Goal: Information Seeking & Learning: Learn about a topic

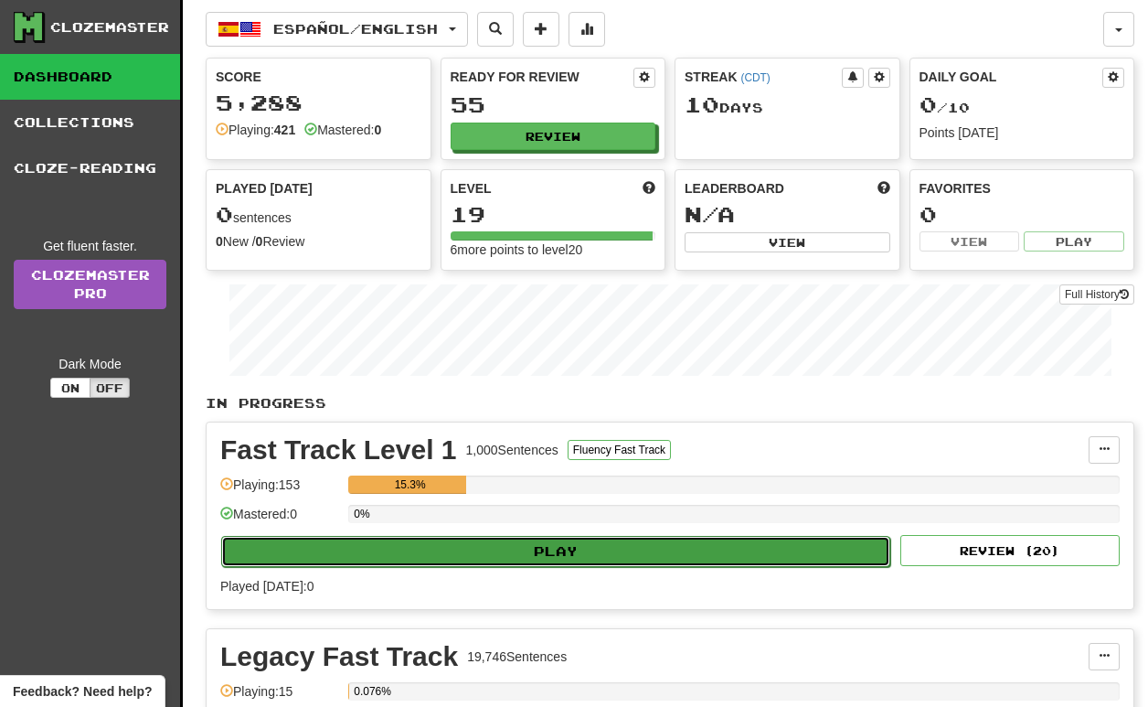
click at [543, 552] on button "Play" at bounding box center [555, 551] width 669 height 31
select select "**"
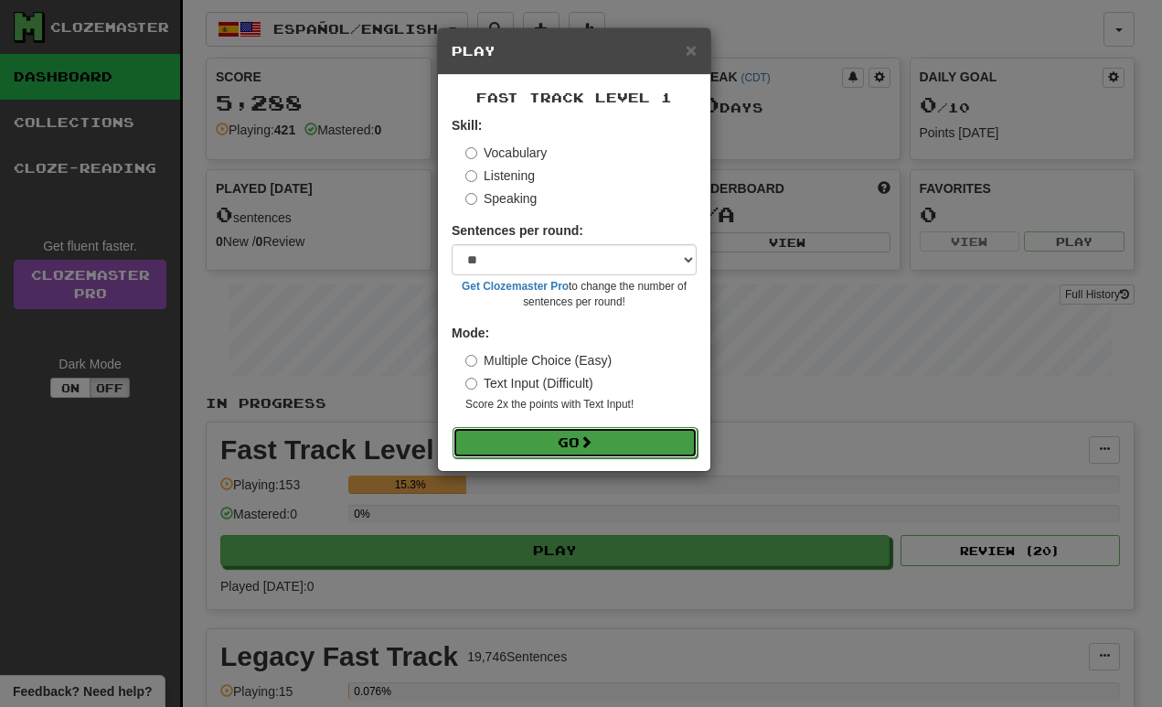
click at [539, 440] on button "Go" at bounding box center [574, 442] width 245 height 31
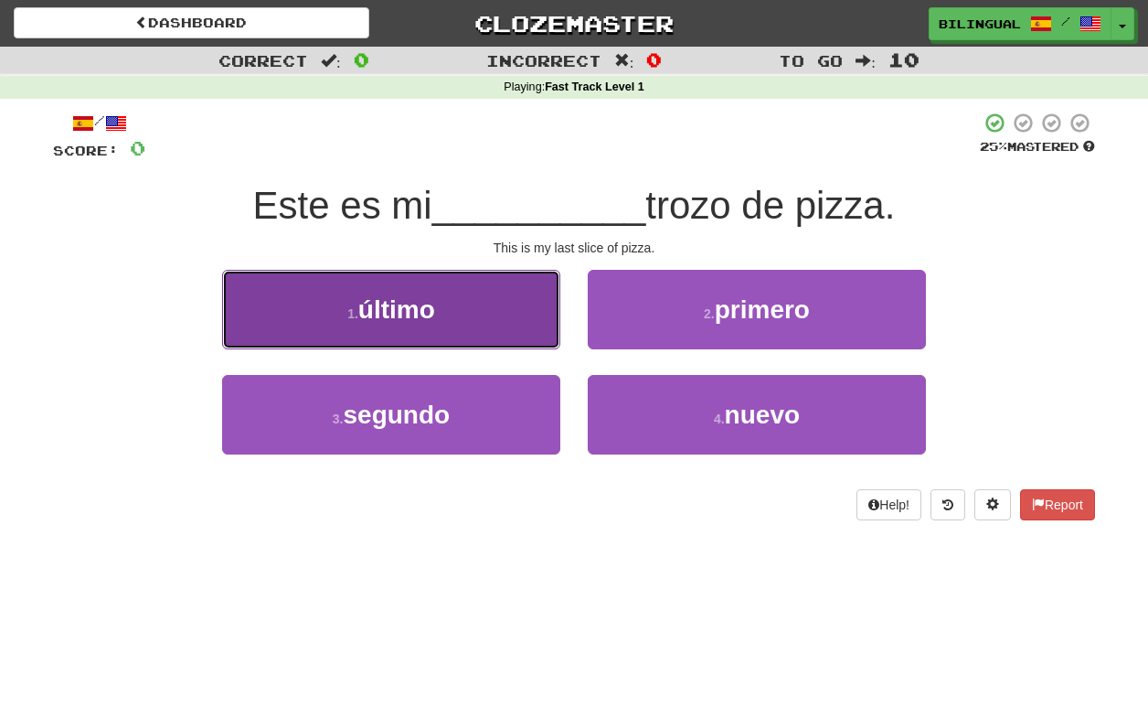
click at [481, 314] on button "1 . último" at bounding box center [391, 310] width 338 height 80
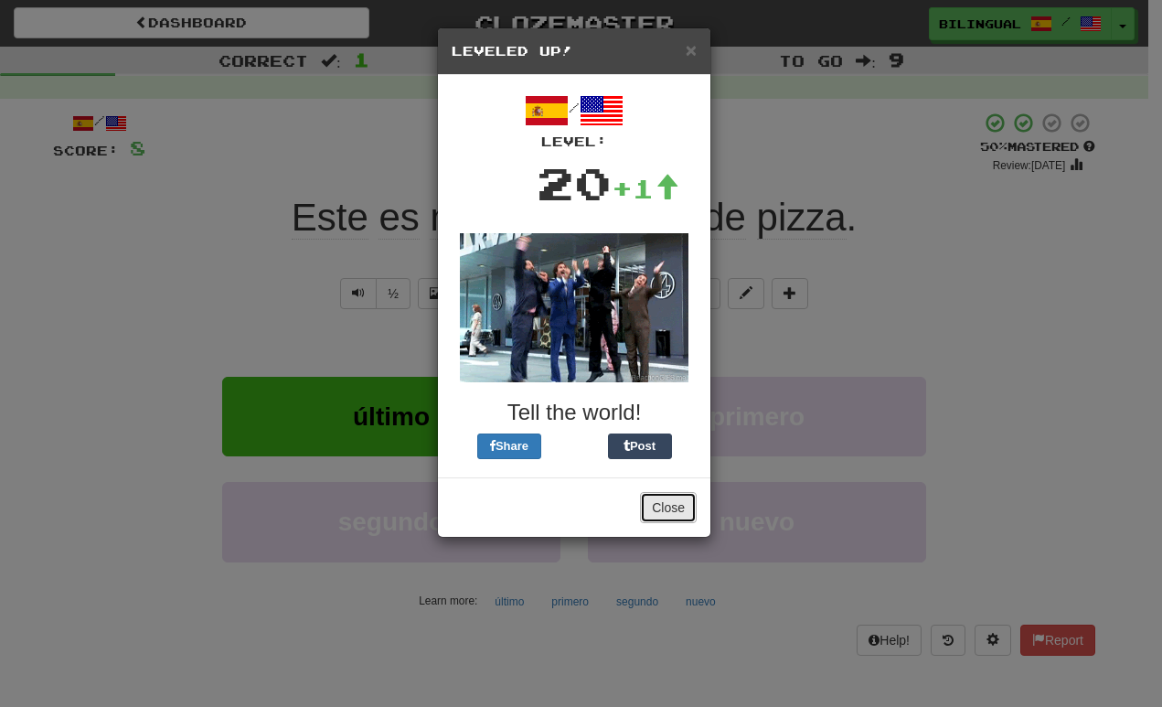
click at [675, 504] on button "Close" at bounding box center [668, 507] width 57 height 31
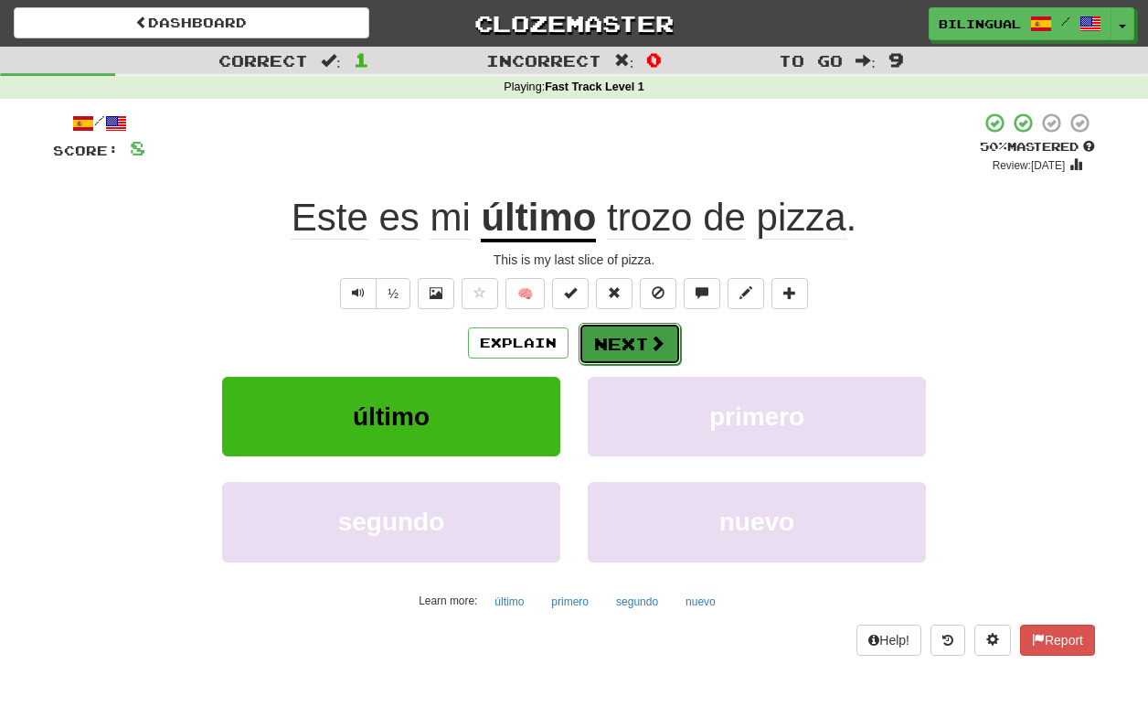
click at [620, 345] on button "Next" at bounding box center [630, 344] width 102 height 42
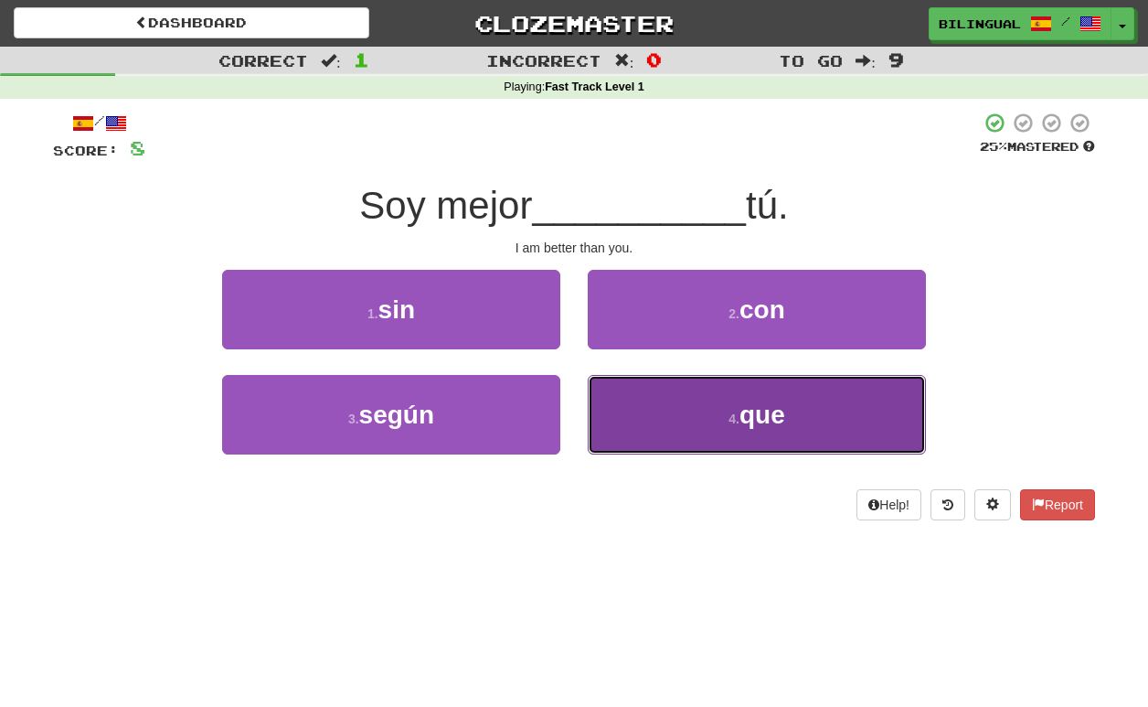
click at [655, 405] on button "4 . que" at bounding box center [757, 415] width 338 height 80
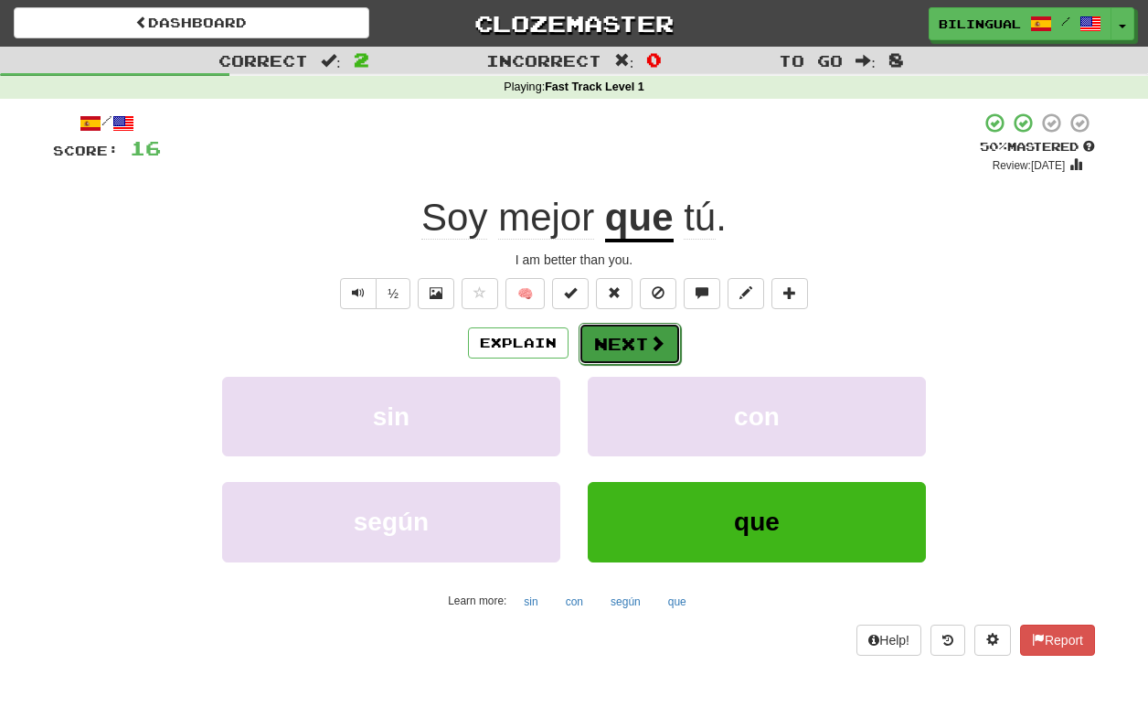
click at [612, 345] on button "Next" at bounding box center [630, 344] width 102 height 42
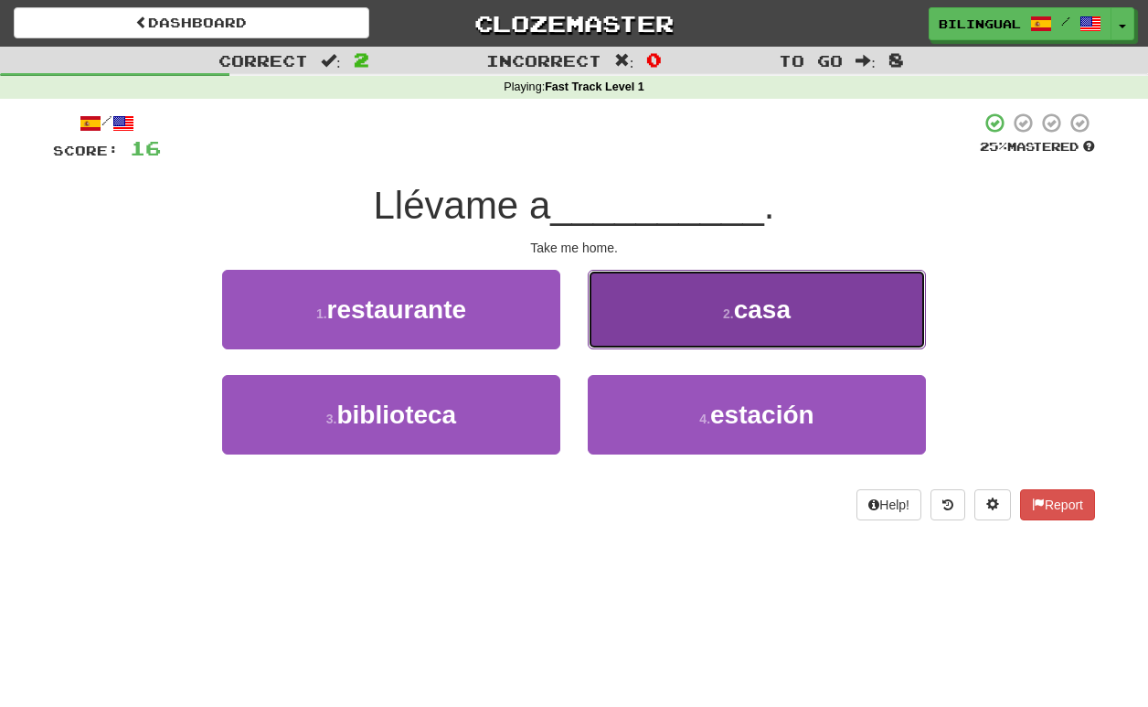
click at [664, 313] on button "2 . casa" at bounding box center [757, 310] width 338 height 80
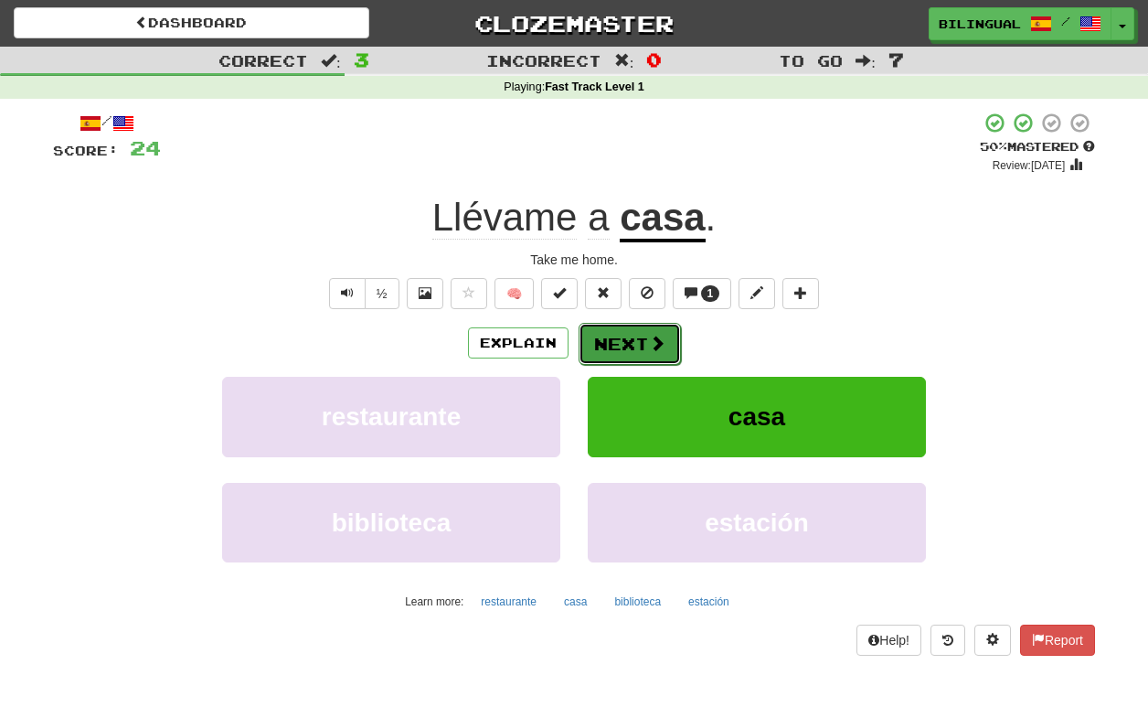
click at [620, 341] on button "Next" at bounding box center [630, 344] width 102 height 42
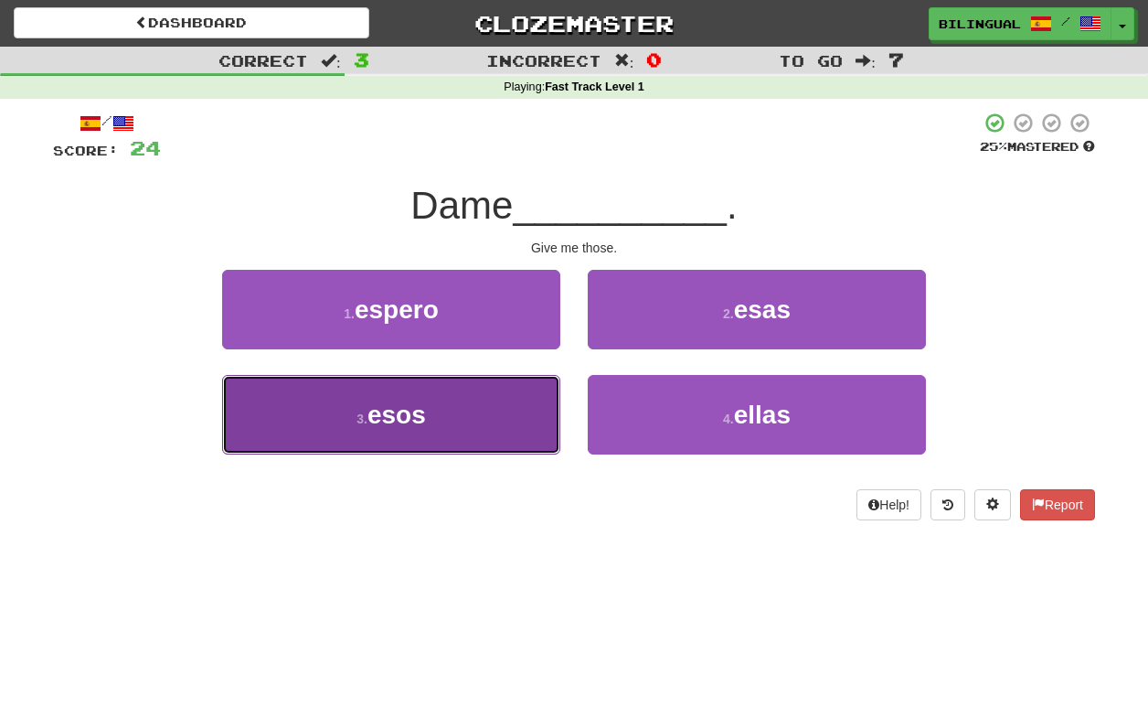
click at [383, 420] on span "esos" at bounding box center [396, 414] width 58 height 28
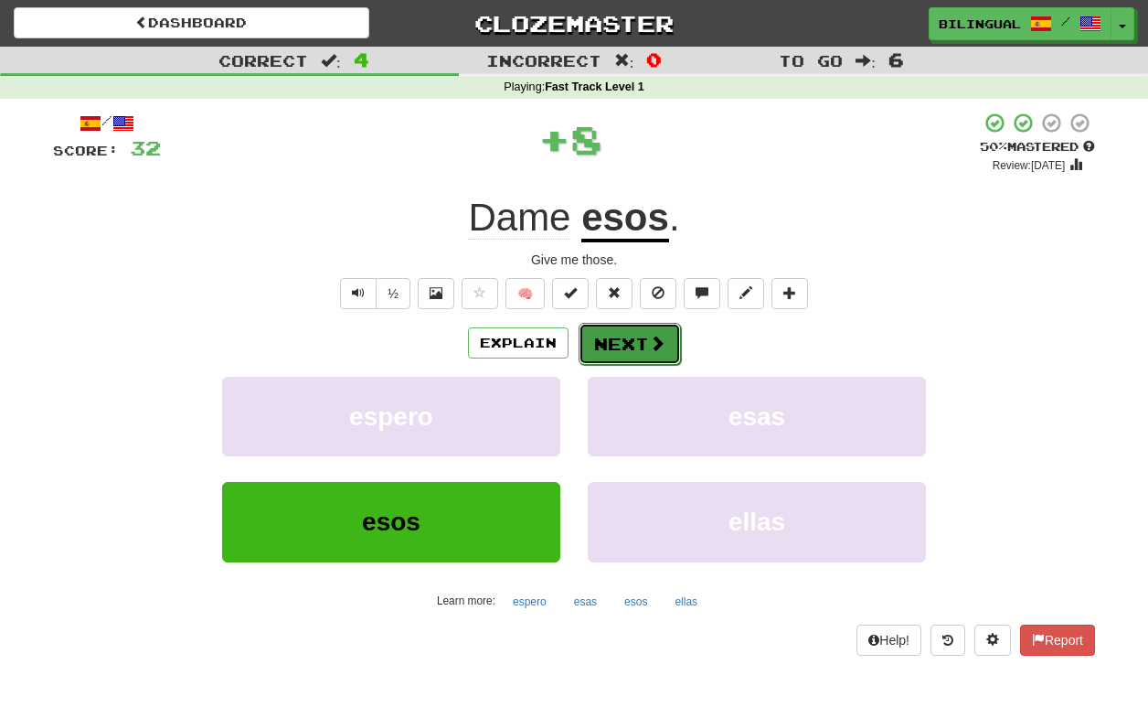
click at [620, 339] on button "Next" at bounding box center [630, 344] width 102 height 42
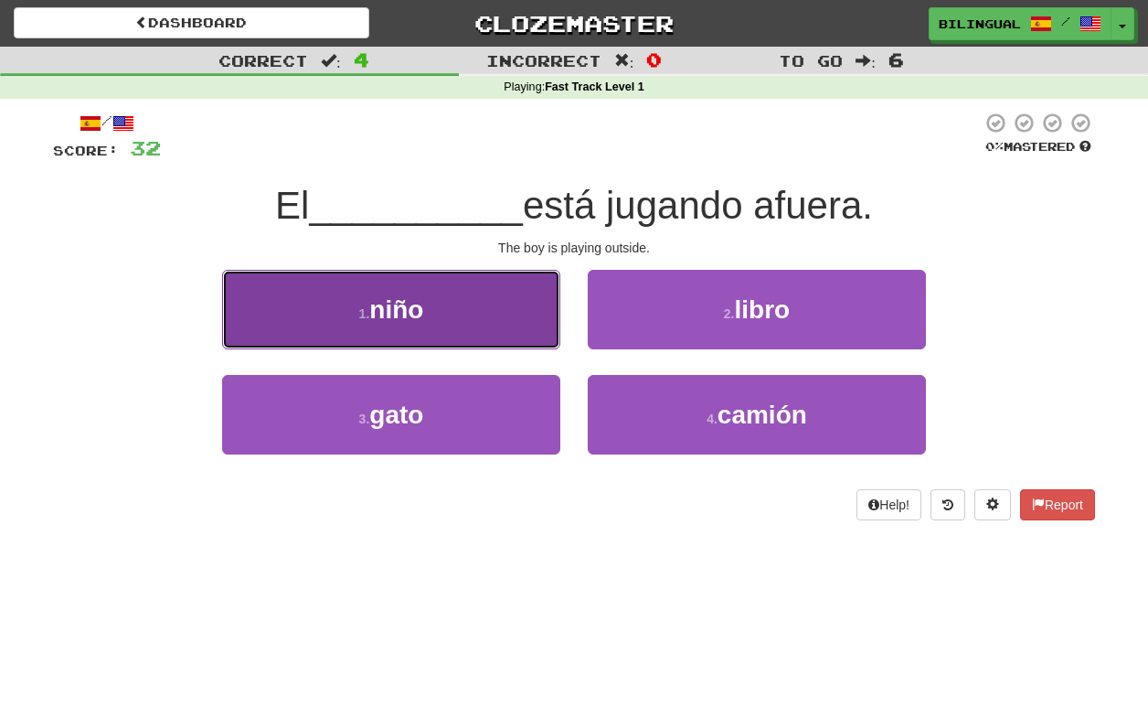
click at [425, 331] on button "1 . niño" at bounding box center [391, 310] width 338 height 80
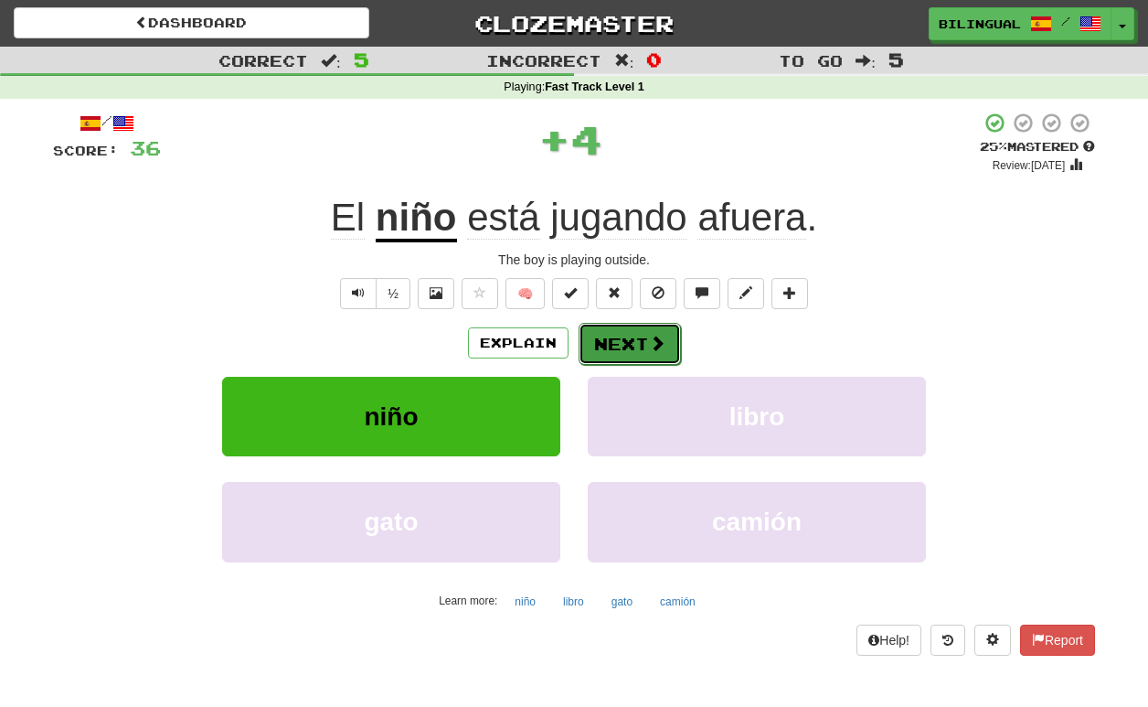
click at [629, 336] on button "Next" at bounding box center [630, 344] width 102 height 42
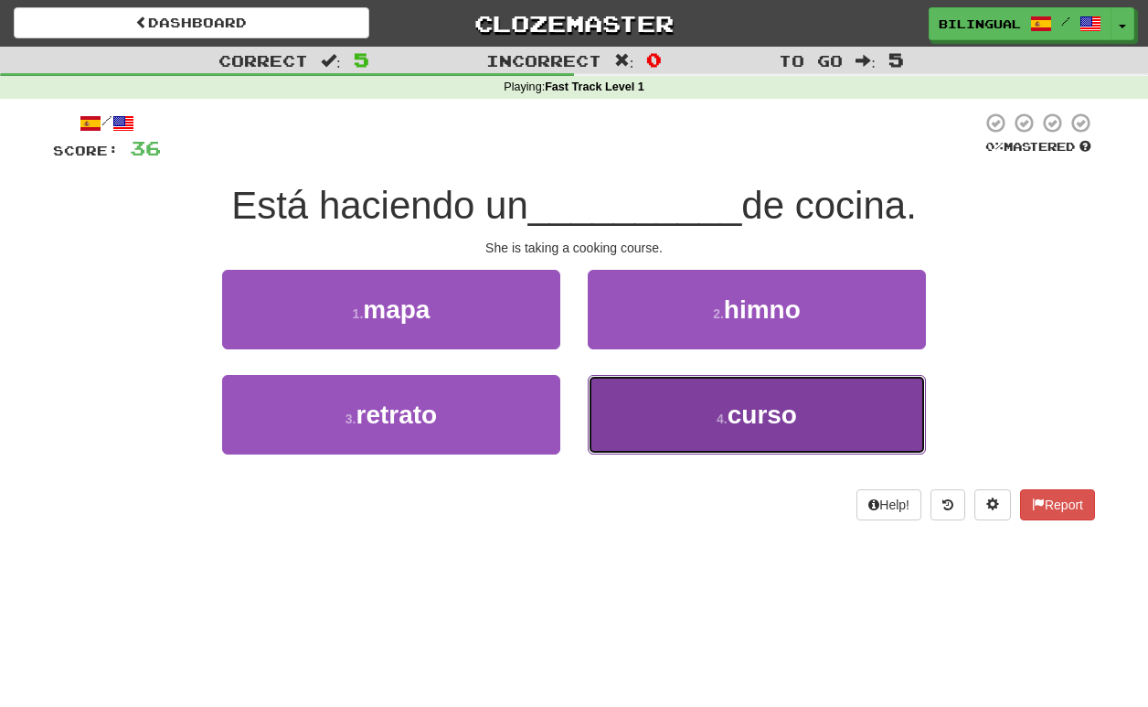
click at [750, 423] on span "curso" at bounding box center [762, 414] width 69 height 28
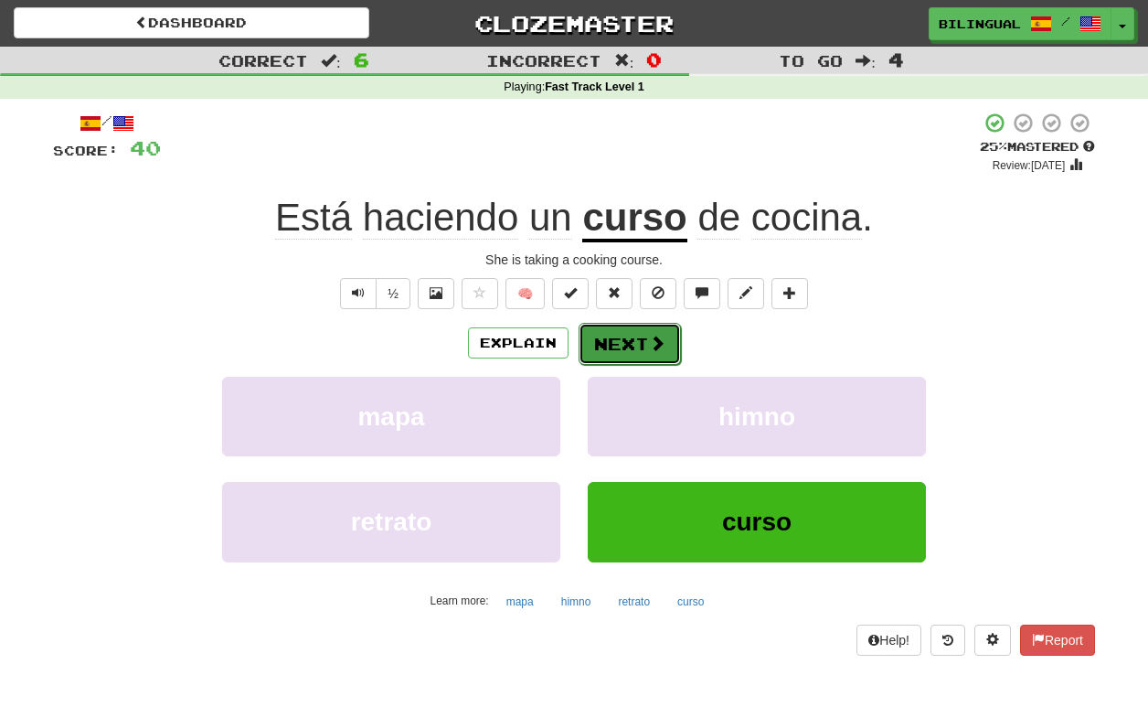
click at [626, 349] on button "Next" at bounding box center [630, 344] width 102 height 42
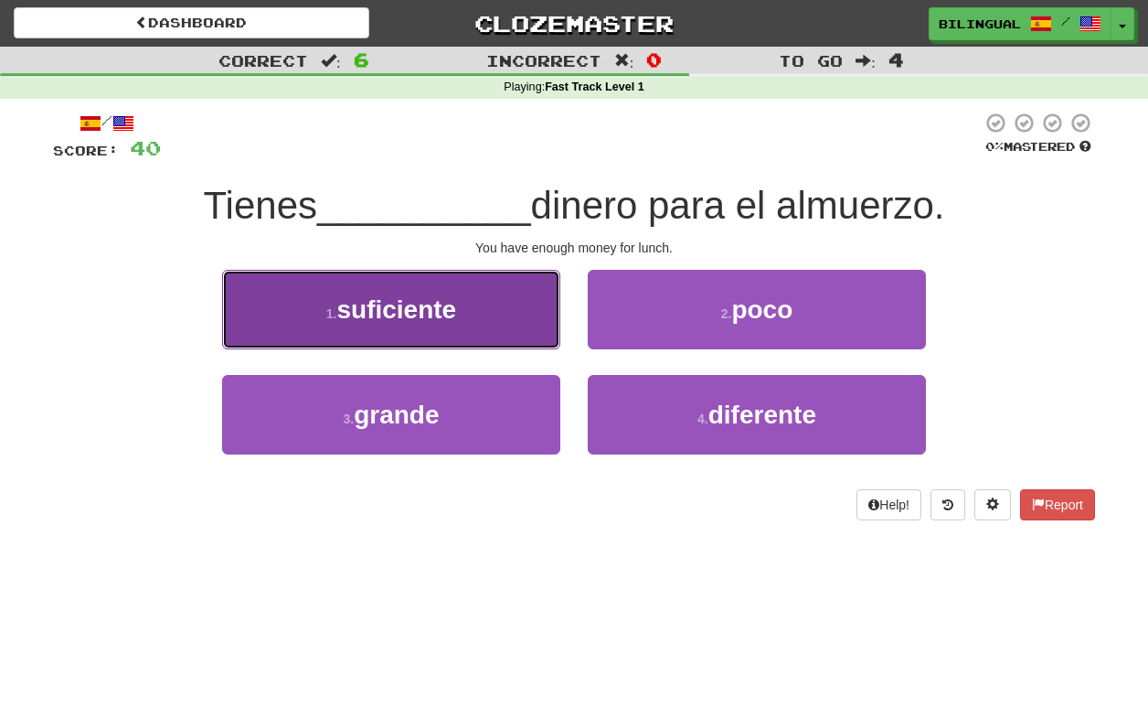
click at [515, 315] on button "1 . suficiente" at bounding box center [391, 310] width 338 height 80
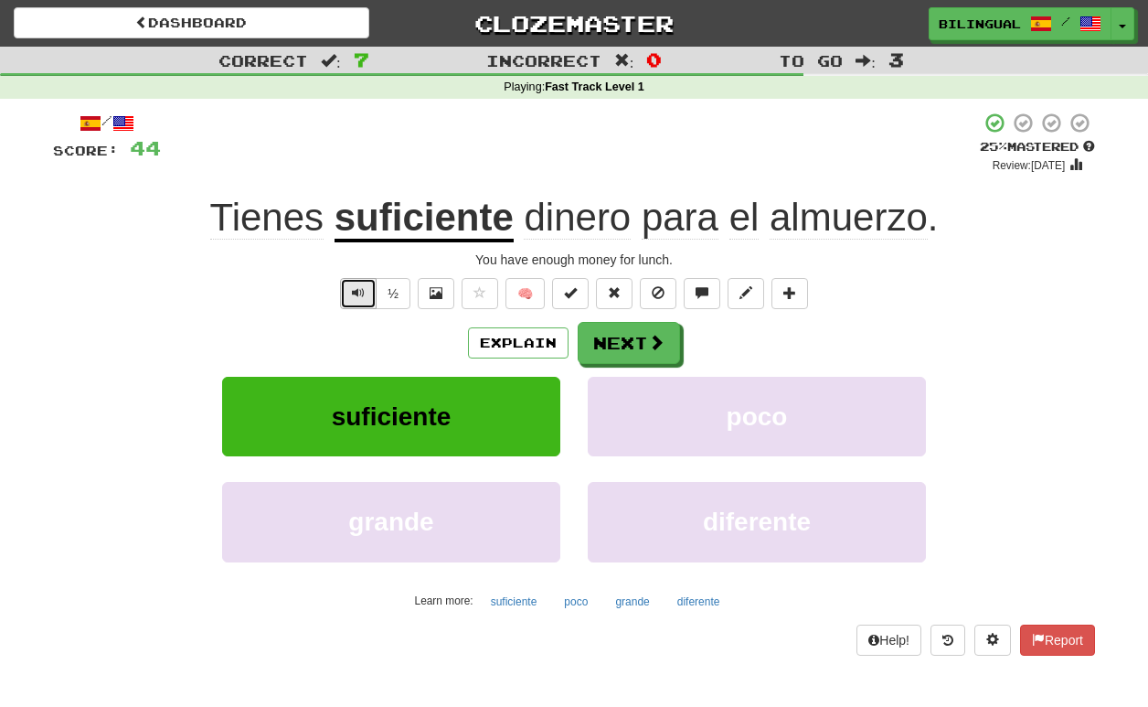
click at [360, 292] on span "Text-to-speech controls" at bounding box center [358, 292] width 13 height 13
click at [356, 296] on span "Text-to-speech controls" at bounding box center [358, 292] width 13 height 13
click at [622, 335] on button "Next" at bounding box center [630, 344] width 102 height 42
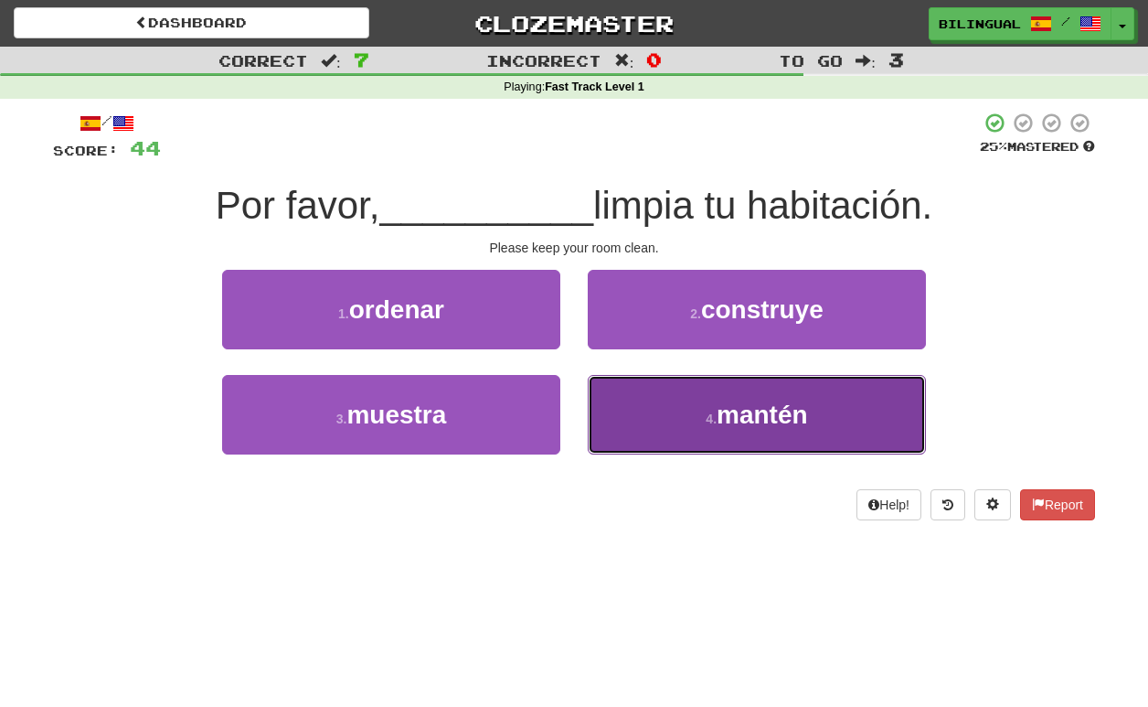
click at [710, 420] on small "4 ." at bounding box center [711, 418] width 11 height 15
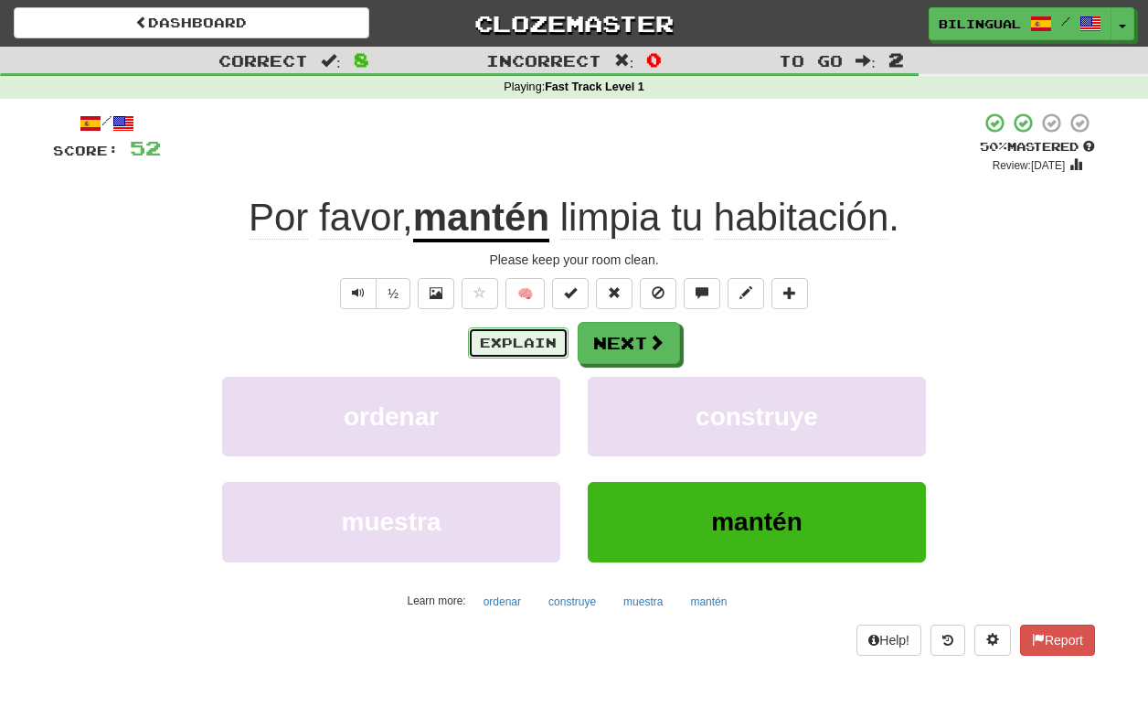
click at [496, 344] on button "Explain" at bounding box center [518, 342] width 101 height 31
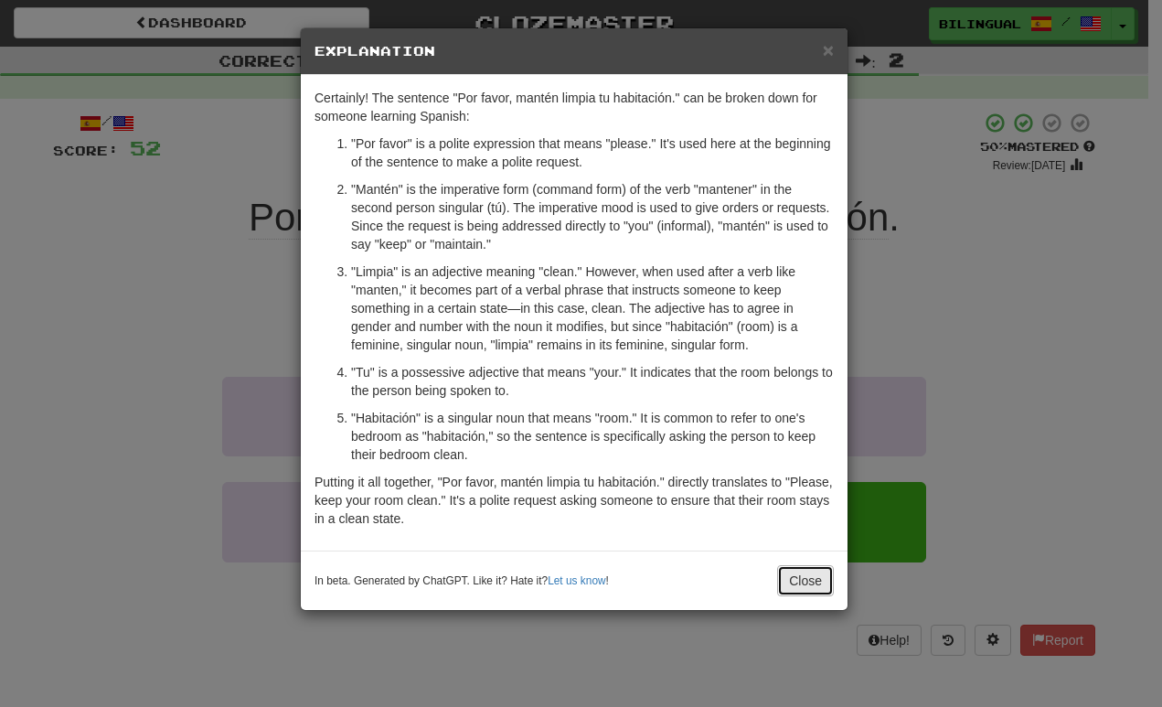
click at [820, 576] on button "Close" at bounding box center [805, 580] width 57 height 31
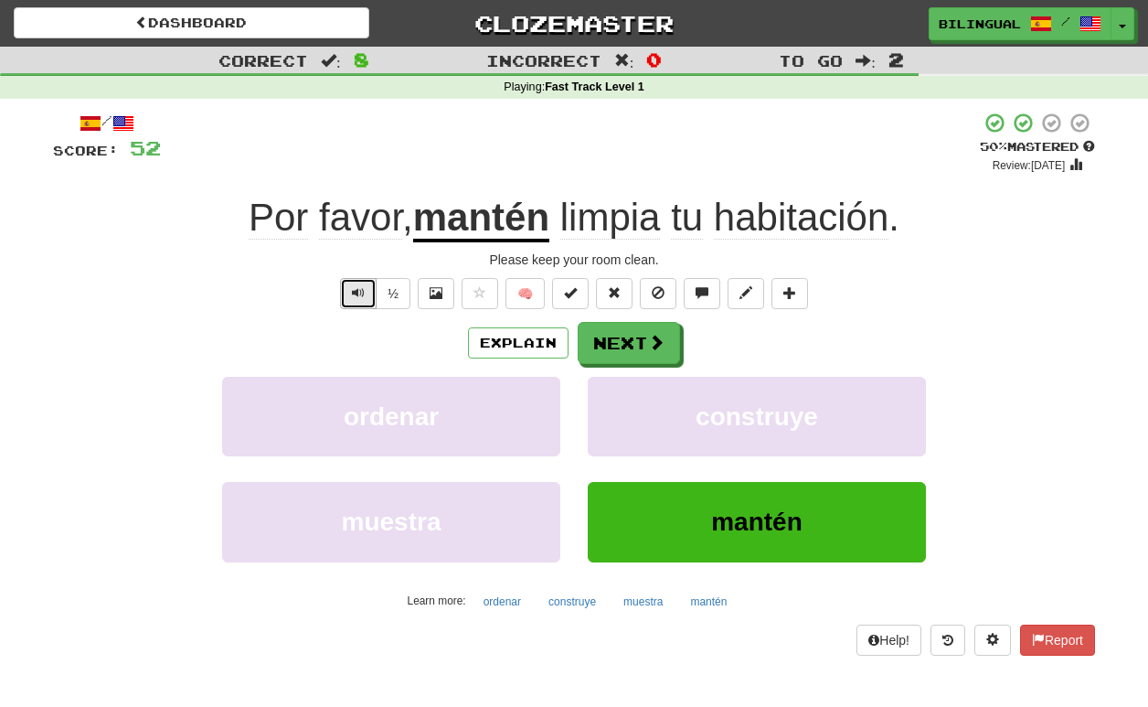
click at [355, 292] on span "Text-to-speech controls" at bounding box center [358, 292] width 13 height 13
click at [644, 338] on button "Next" at bounding box center [630, 344] width 102 height 42
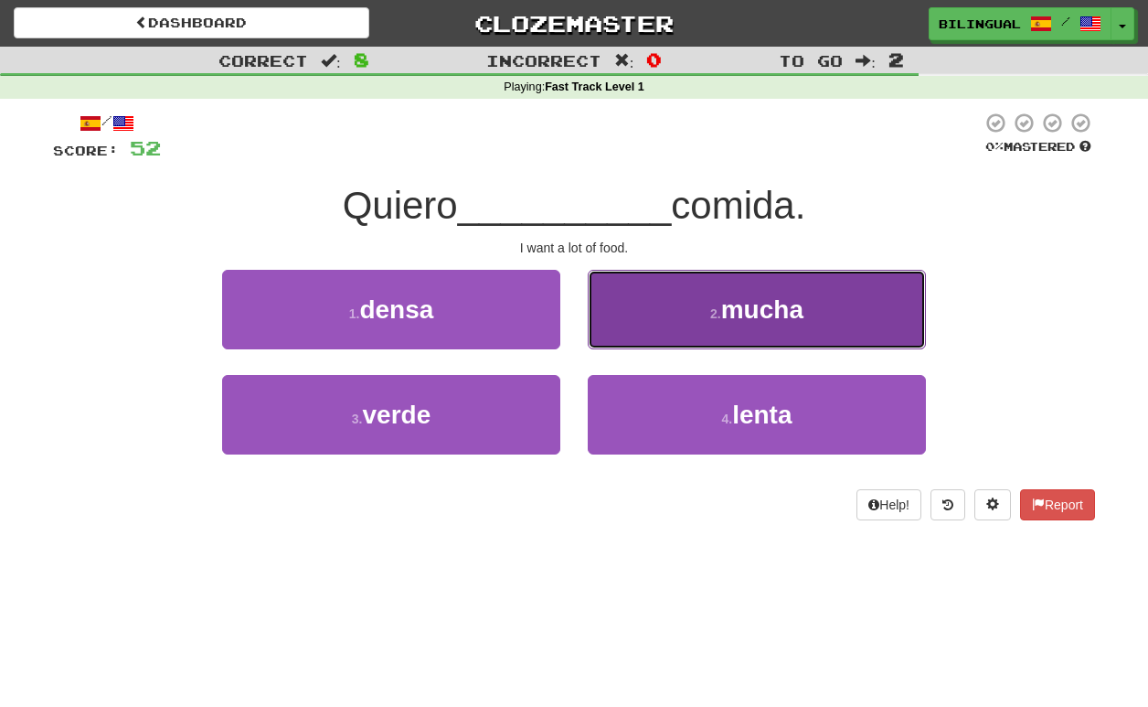
click at [682, 305] on button "2 . mucha" at bounding box center [757, 310] width 338 height 80
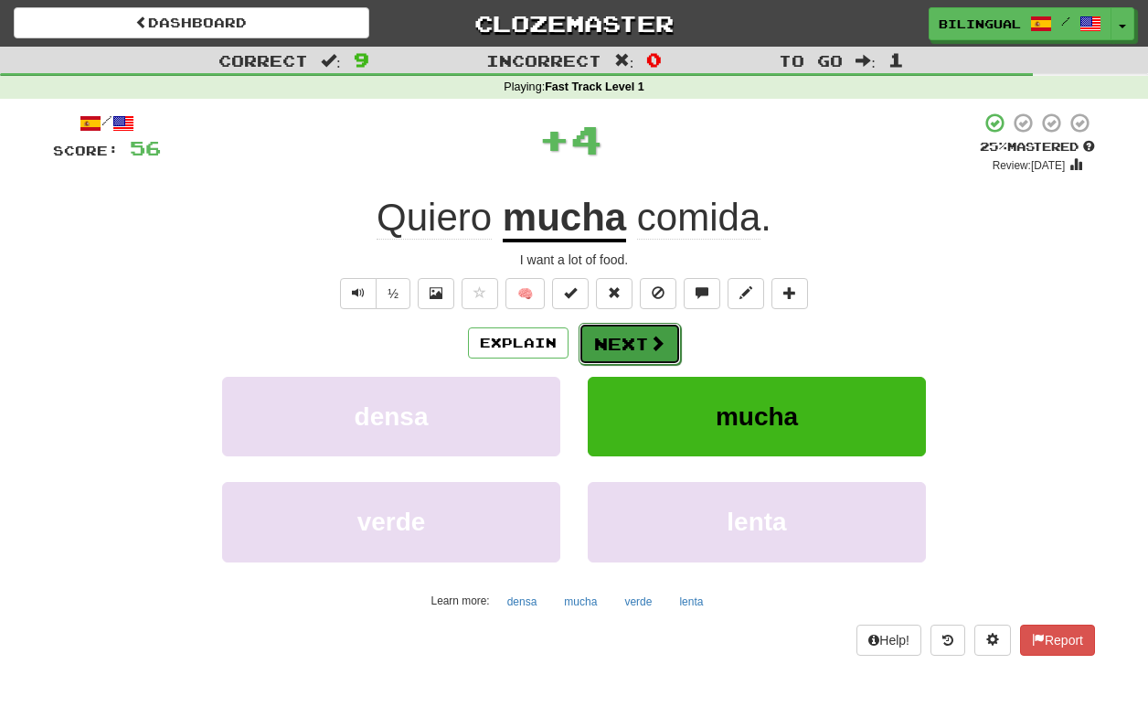
click at [635, 345] on button "Next" at bounding box center [630, 344] width 102 height 42
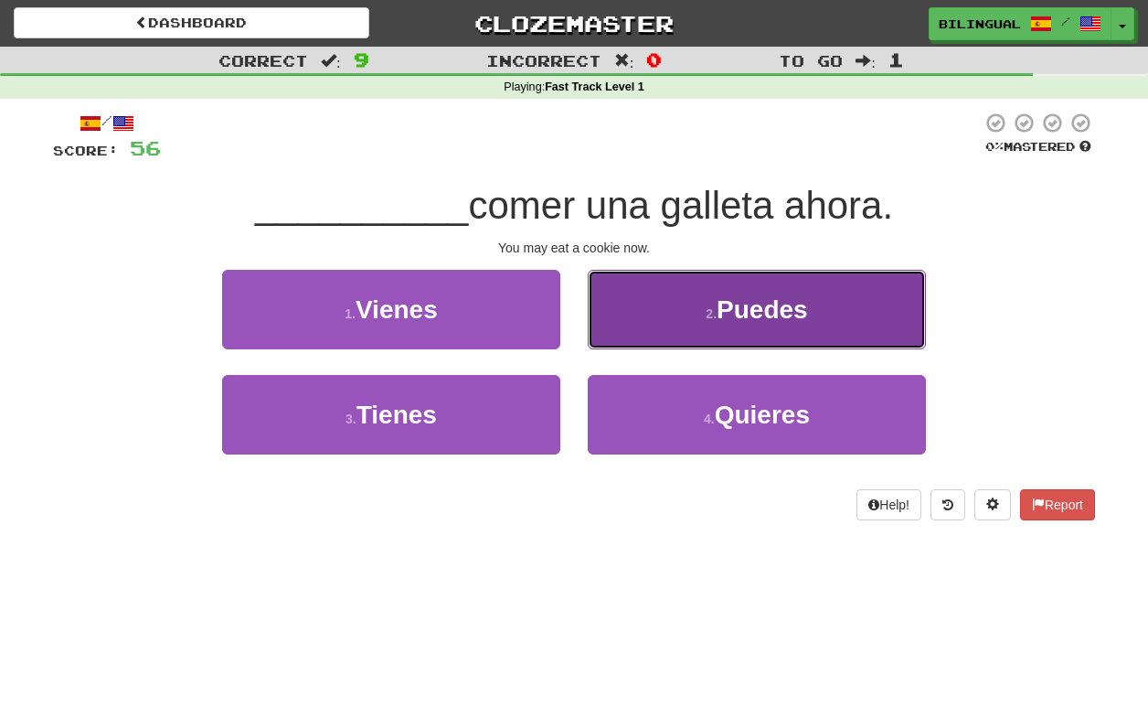
click at [699, 312] on button "2 . Puedes" at bounding box center [757, 310] width 338 height 80
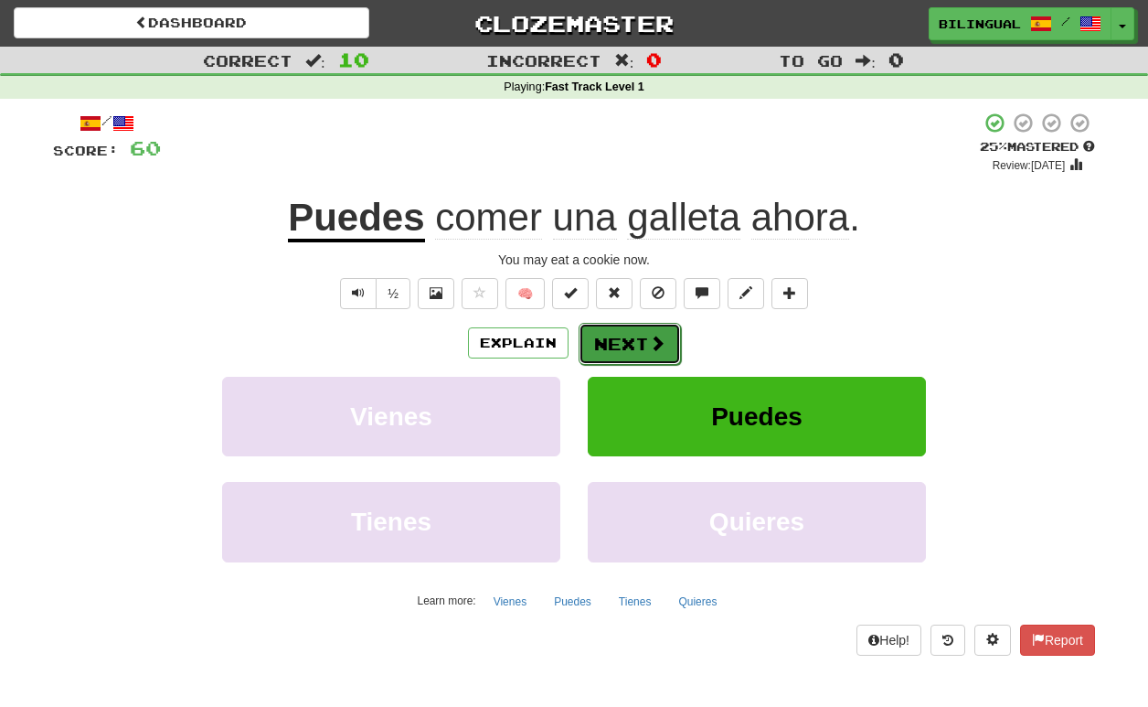
click at [638, 341] on button "Next" at bounding box center [630, 344] width 102 height 42
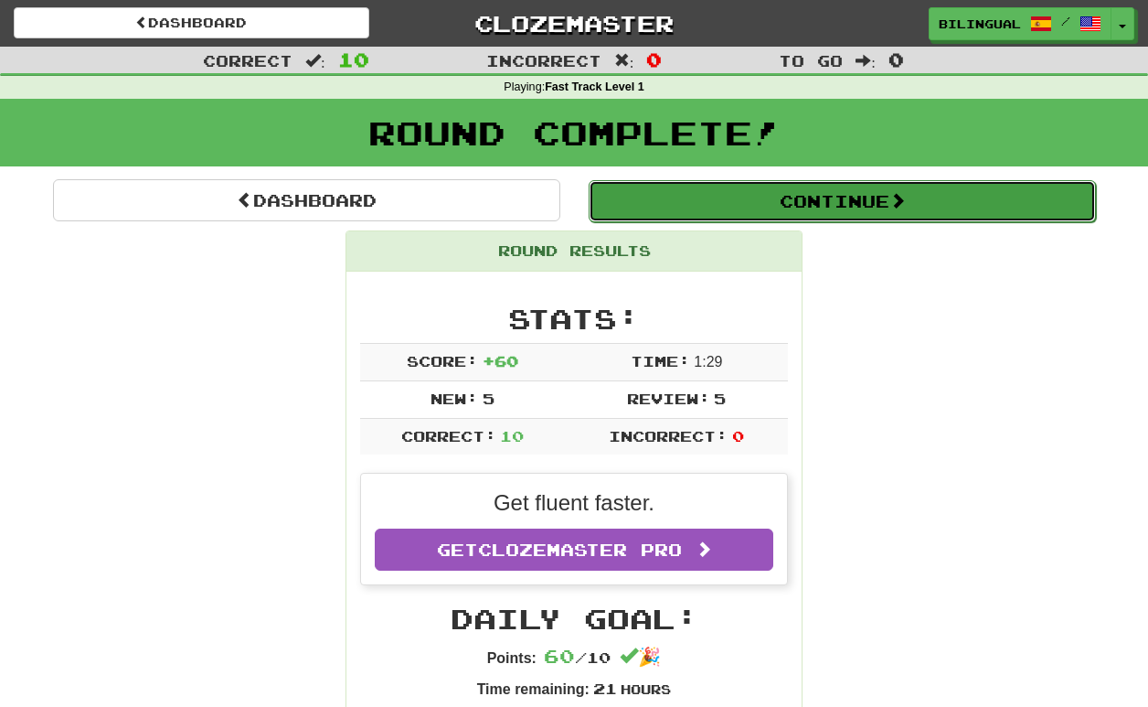
click at [803, 204] on button "Continue" at bounding box center [842, 201] width 507 height 42
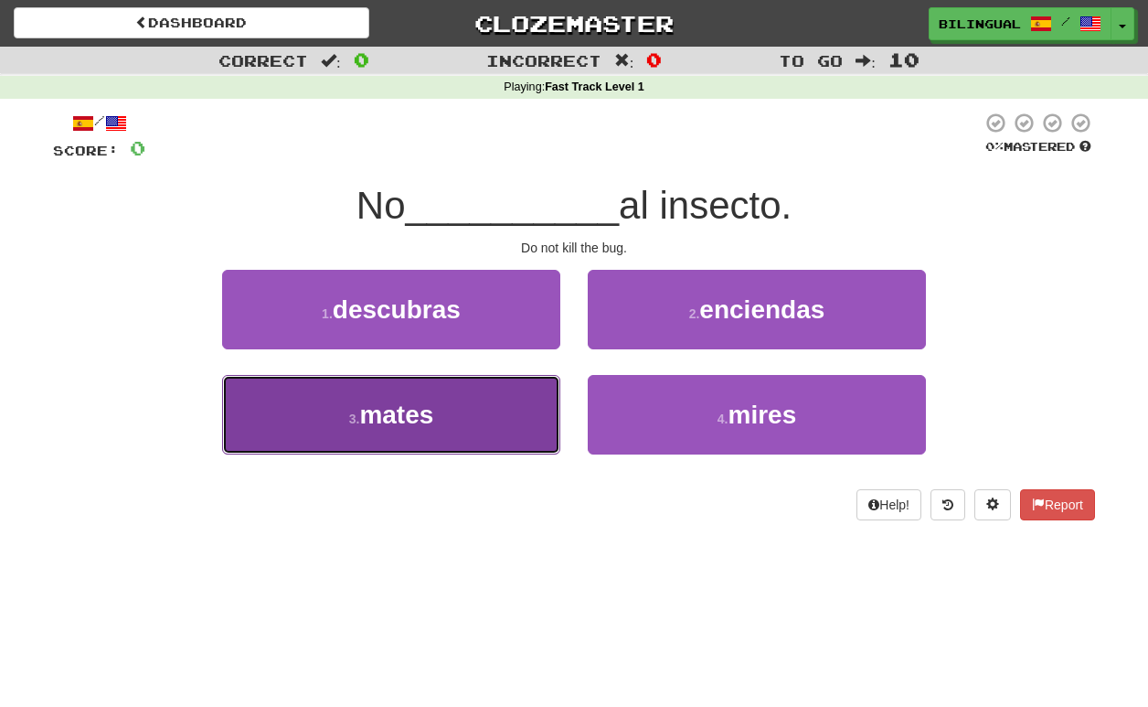
click at [463, 415] on button "3 . mates" at bounding box center [391, 415] width 338 height 80
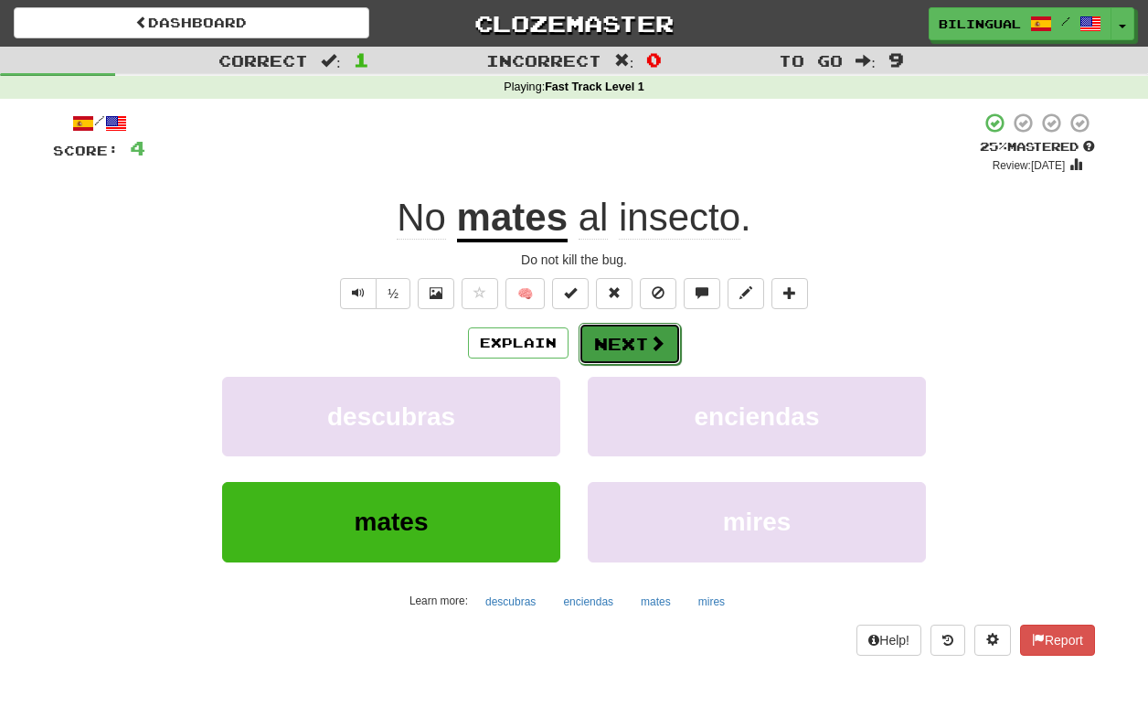
click at [661, 342] on span at bounding box center [657, 343] width 16 height 16
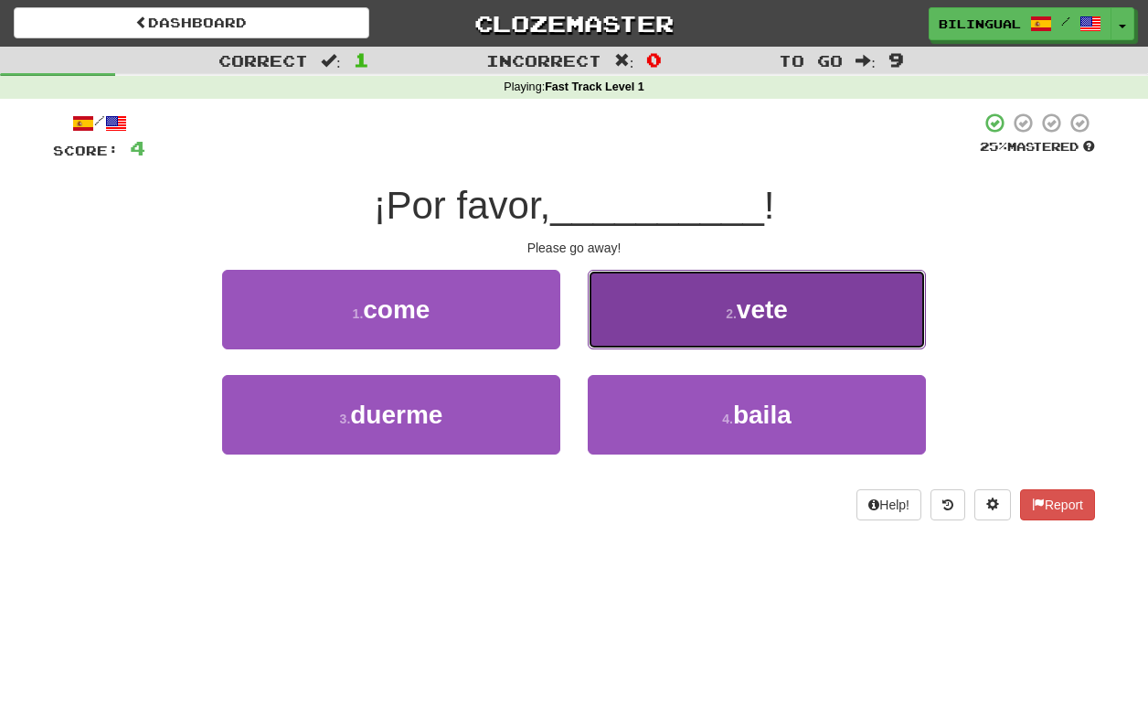
click at [797, 314] on button "2 . vete" at bounding box center [757, 310] width 338 height 80
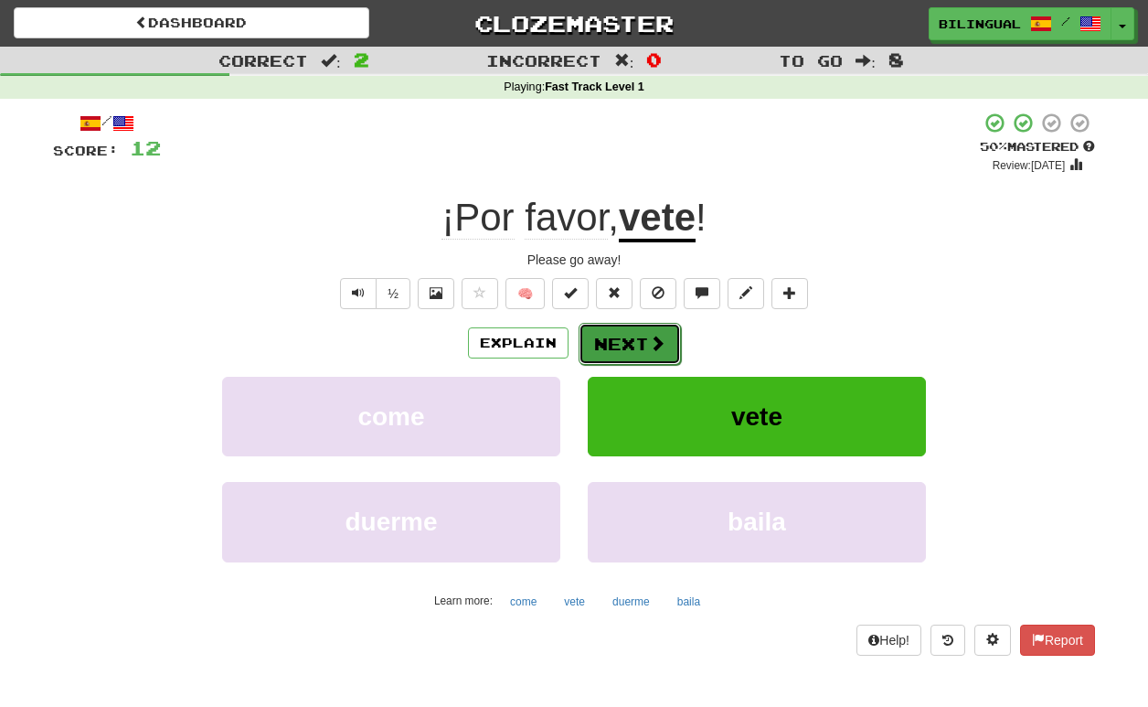
click at [635, 329] on button "Next" at bounding box center [630, 344] width 102 height 42
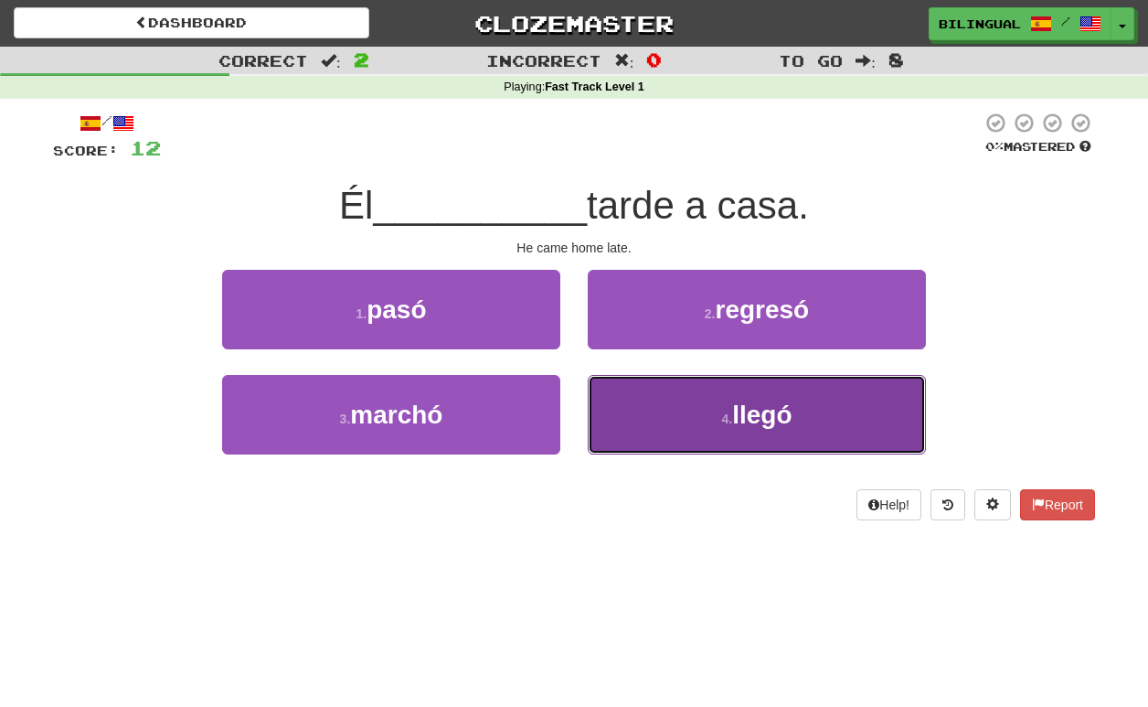
click at [724, 419] on small "4 ." at bounding box center [726, 418] width 11 height 15
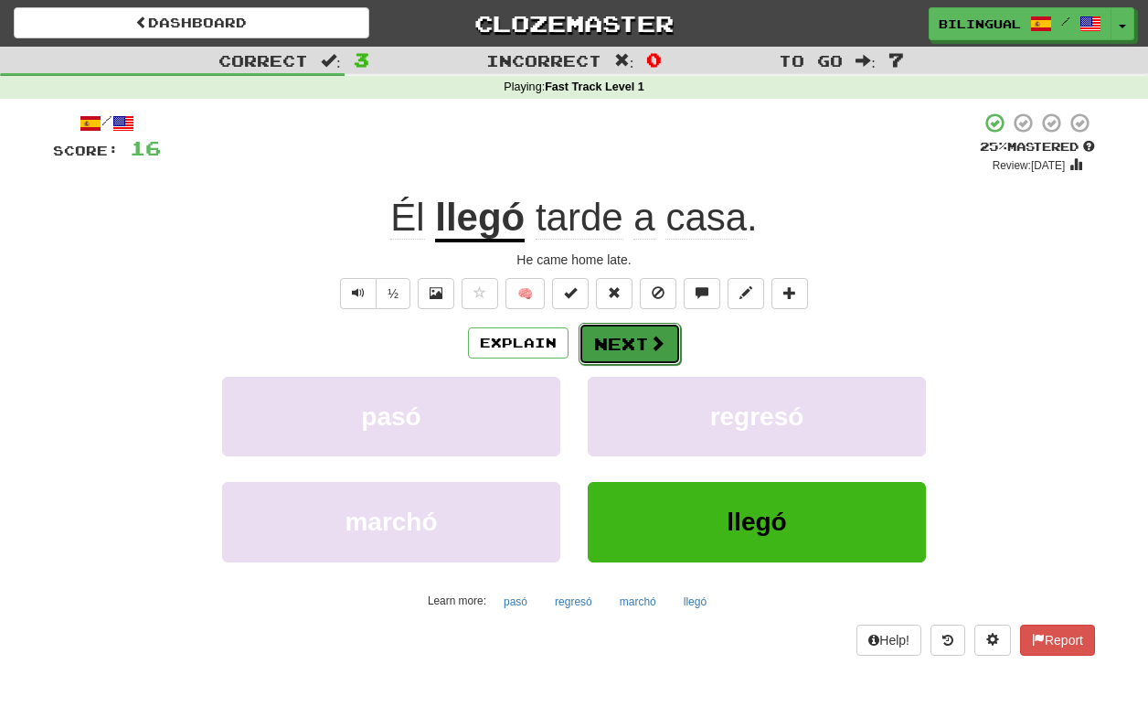
click at [603, 341] on button "Next" at bounding box center [630, 344] width 102 height 42
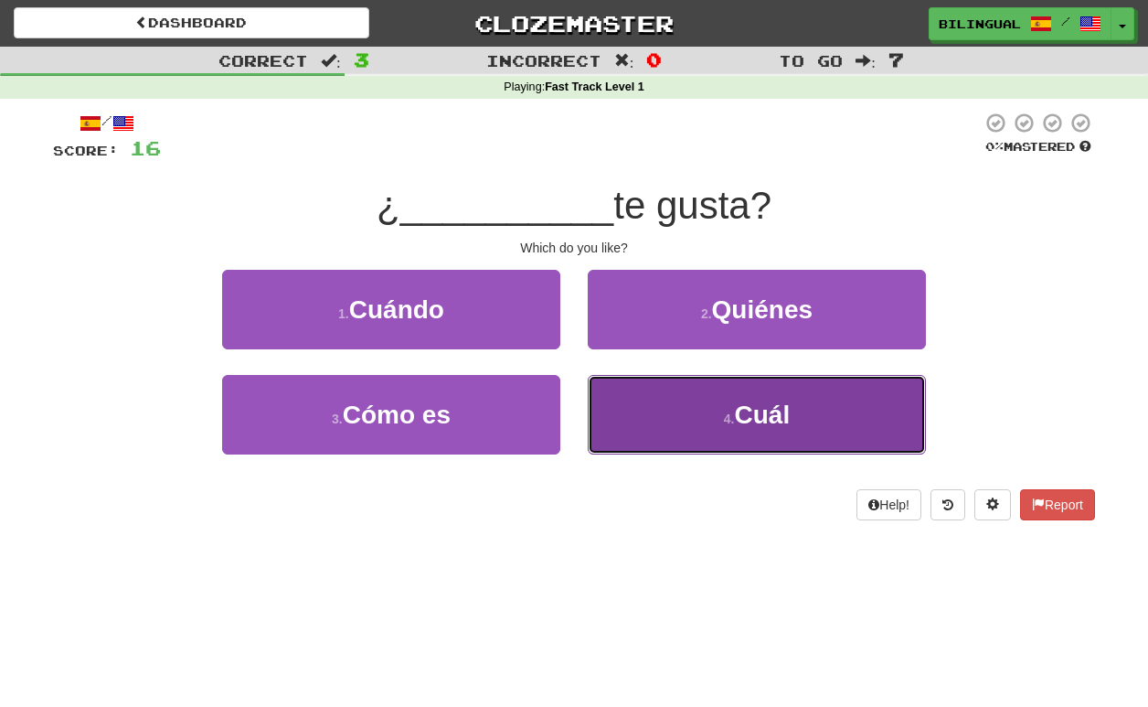
click at [643, 412] on button "4 . Cuál" at bounding box center [757, 415] width 338 height 80
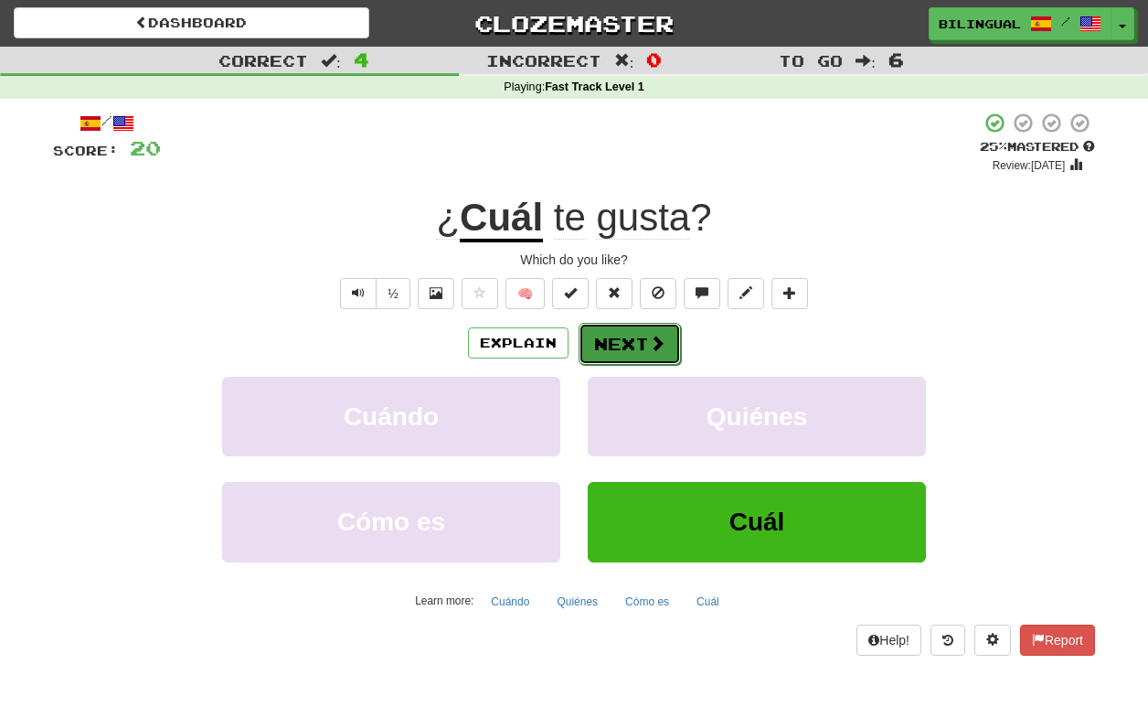
click at [613, 346] on button "Next" at bounding box center [630, 344] width 102 height 42
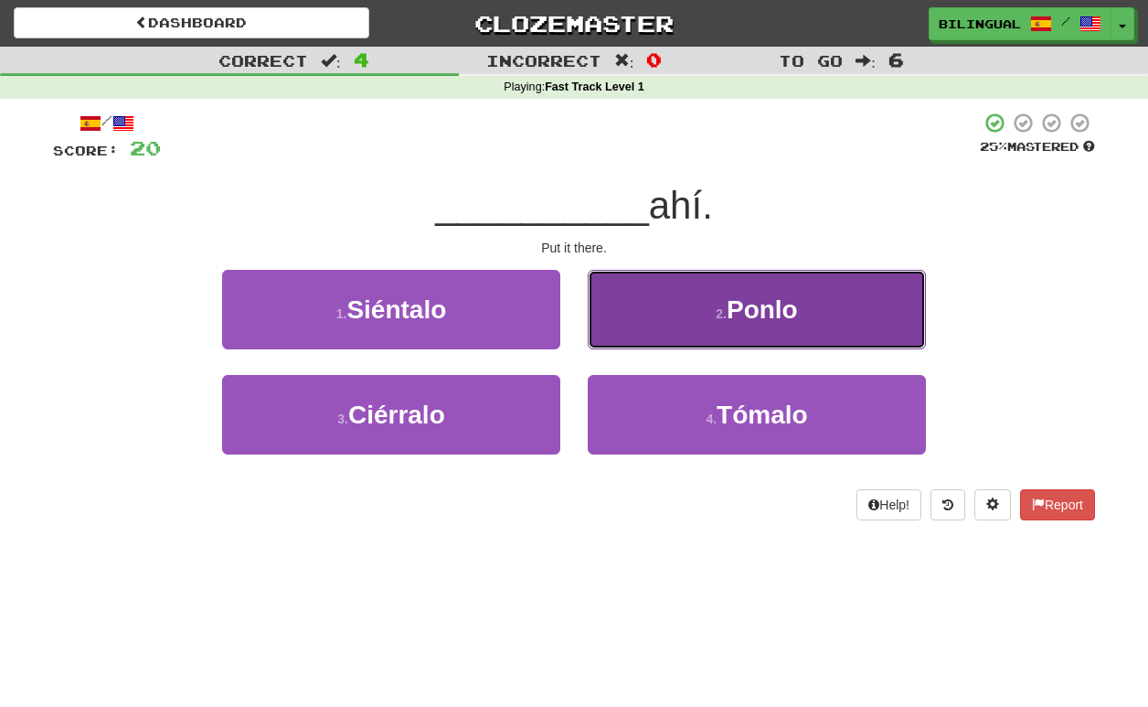
click at [690, 303] on button "2 . Ponlo" at bounding box center [757, 310] width 338 height 80
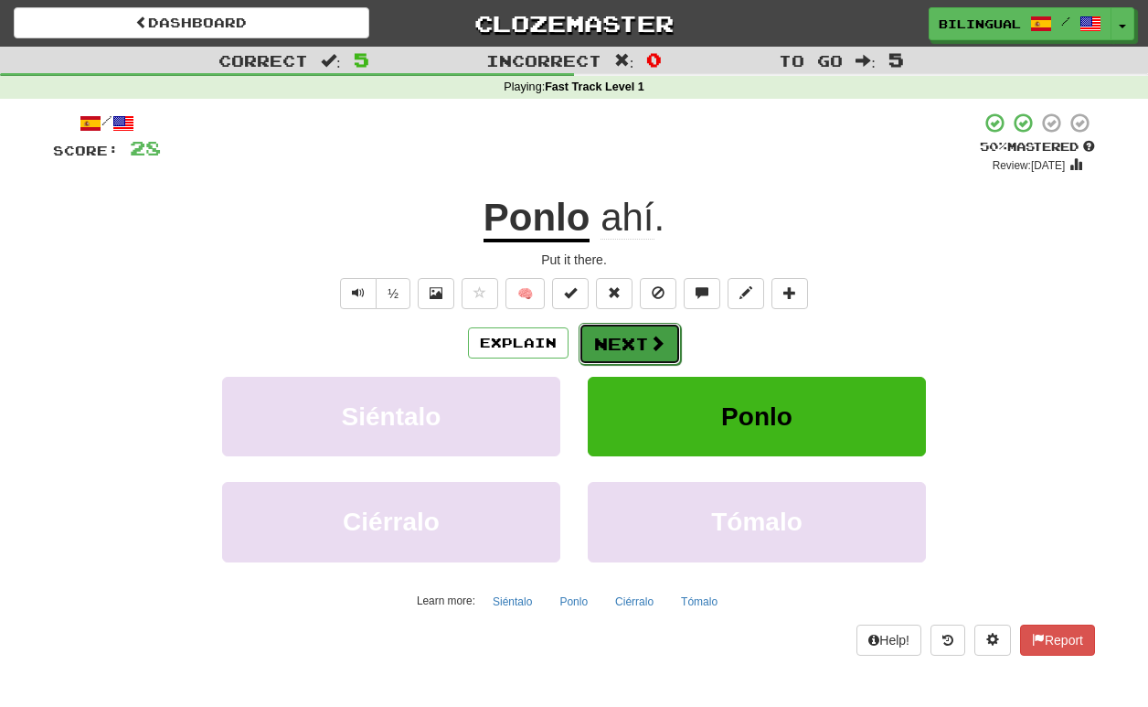
click at [631, 350] on button "Next" at bounding box center [630, 344] width 102 height 42
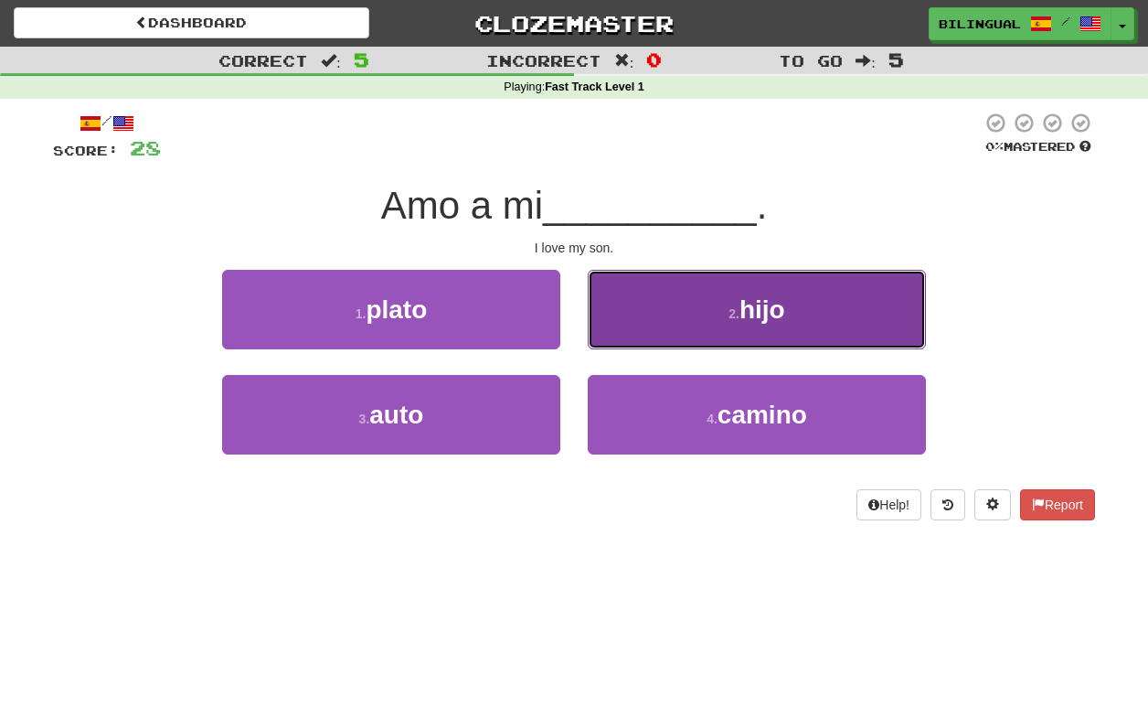
click at [675, 315] on button "2 . hijo" at bounding box center [757, 310] width 338 height 80
